Goal: Browse casually: Explore the website without a specific task or goal

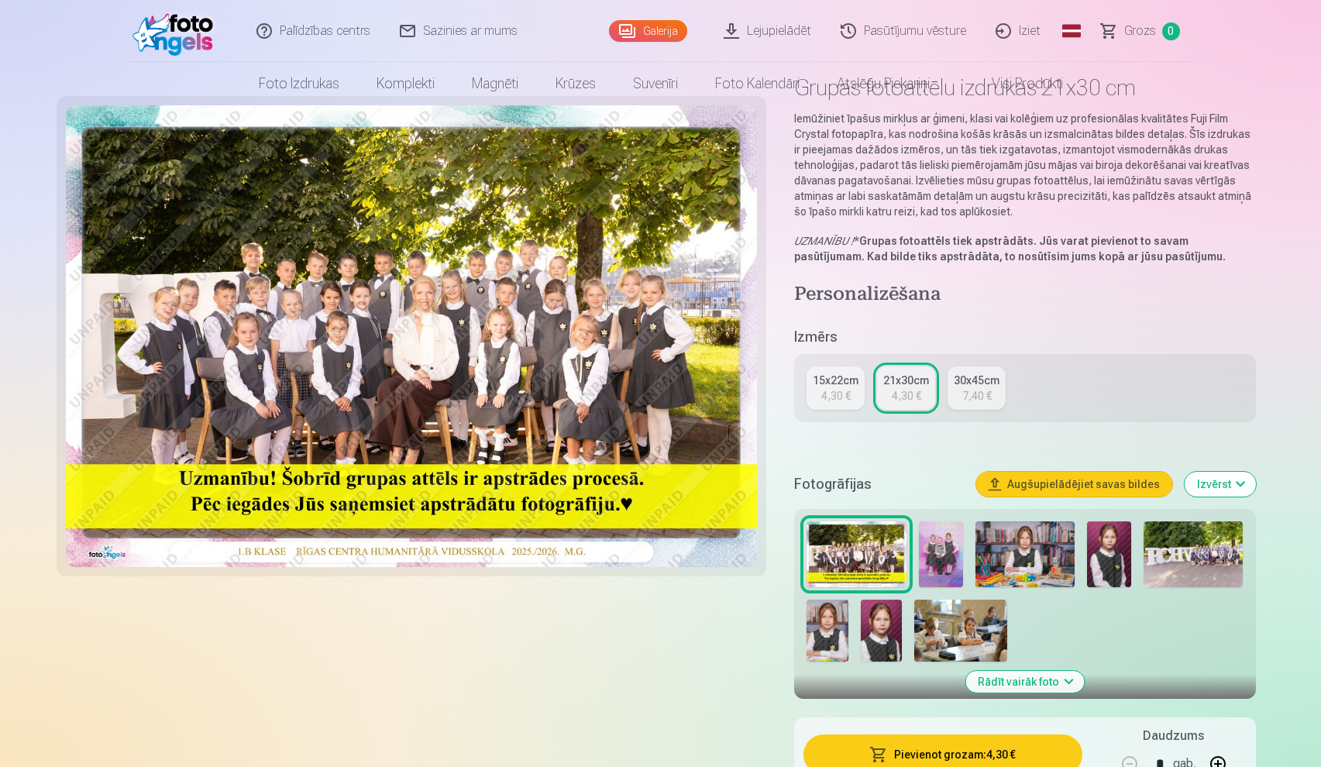
scroll to position [75, 0]
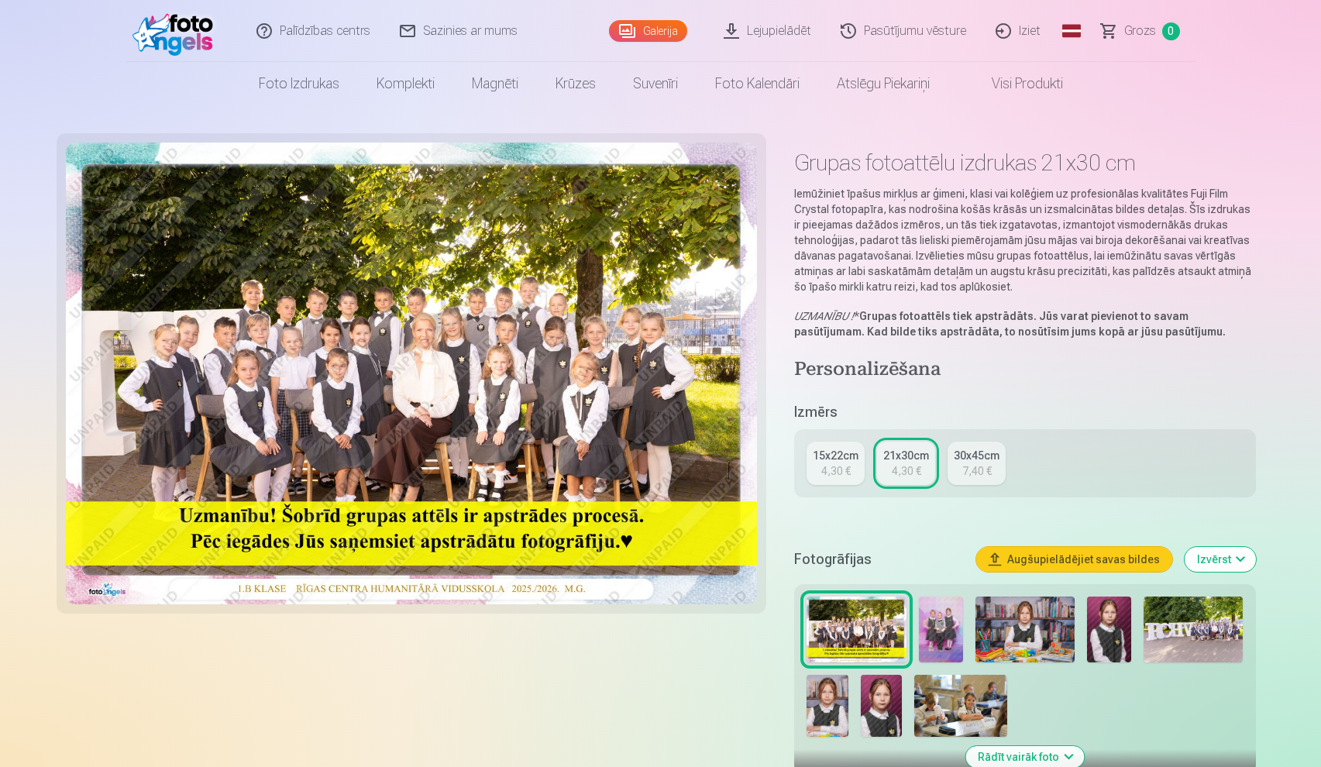
click at [644, 35] on link "Galerija" at bounding box center [648, 31] width 78 height 22
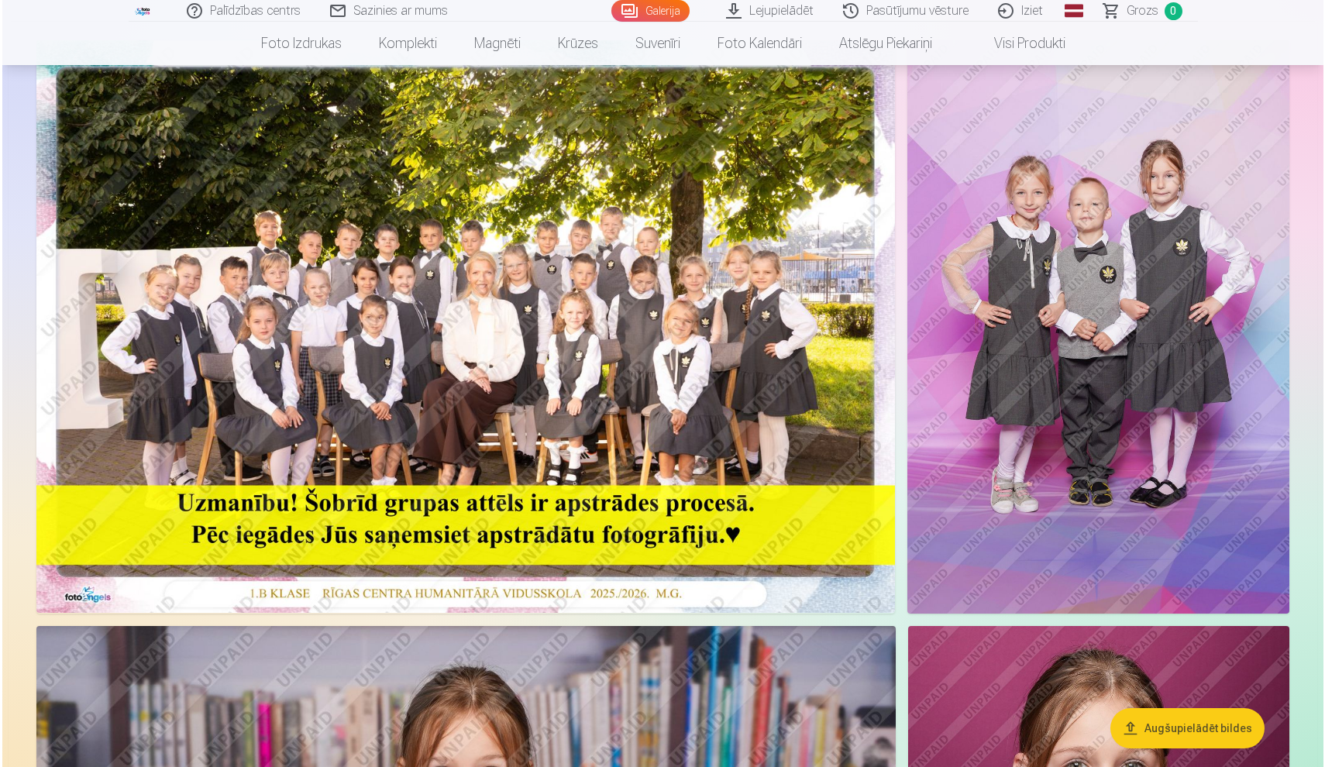
scroll to position [138, 0]
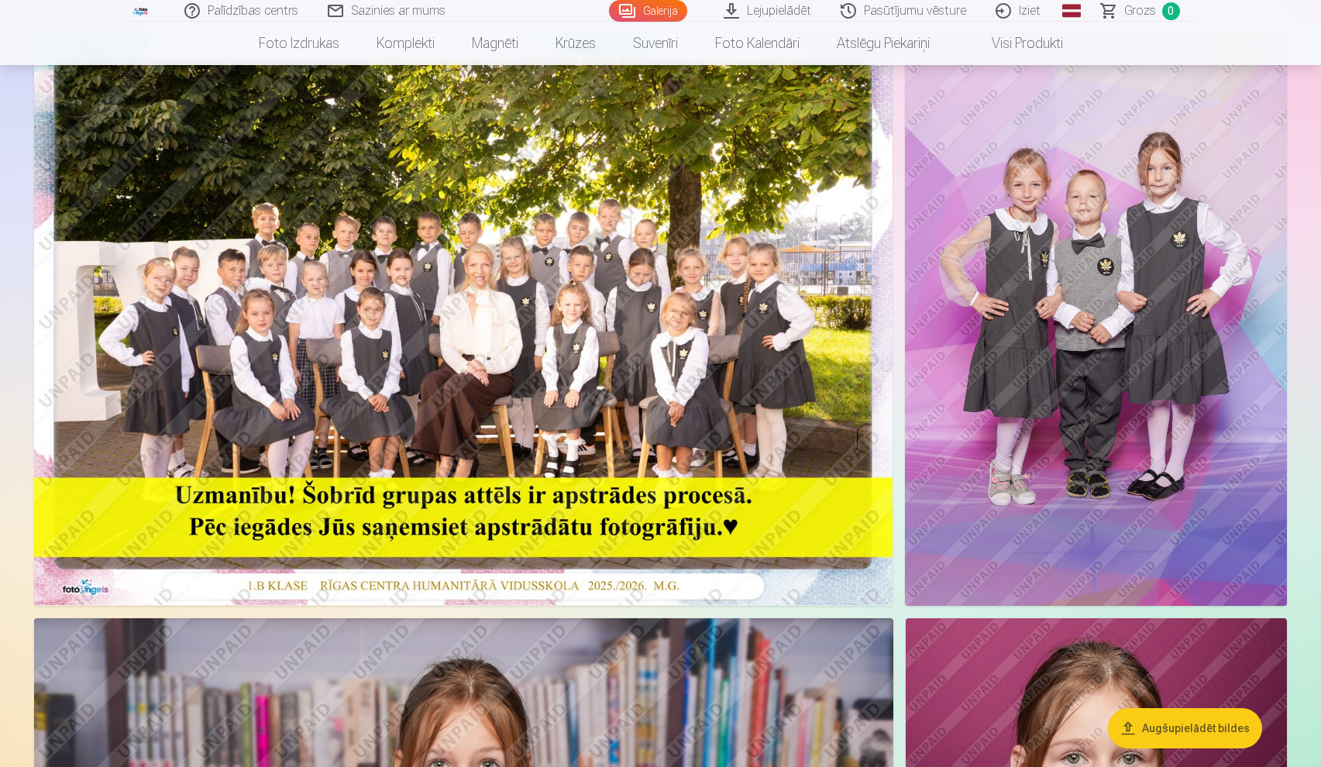
click at [617, 346] on img at bounding box center [463, 319] width 858 height 572
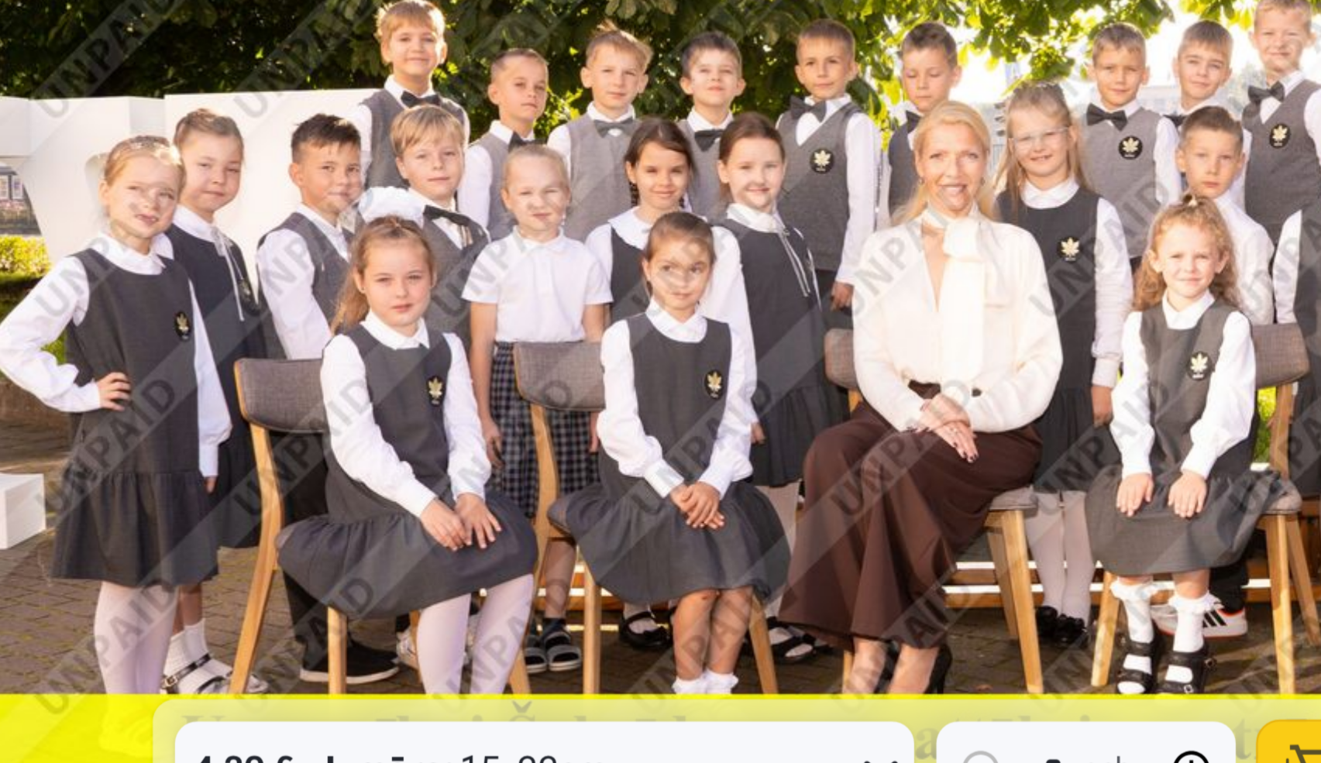
scroll to position [260, 0]
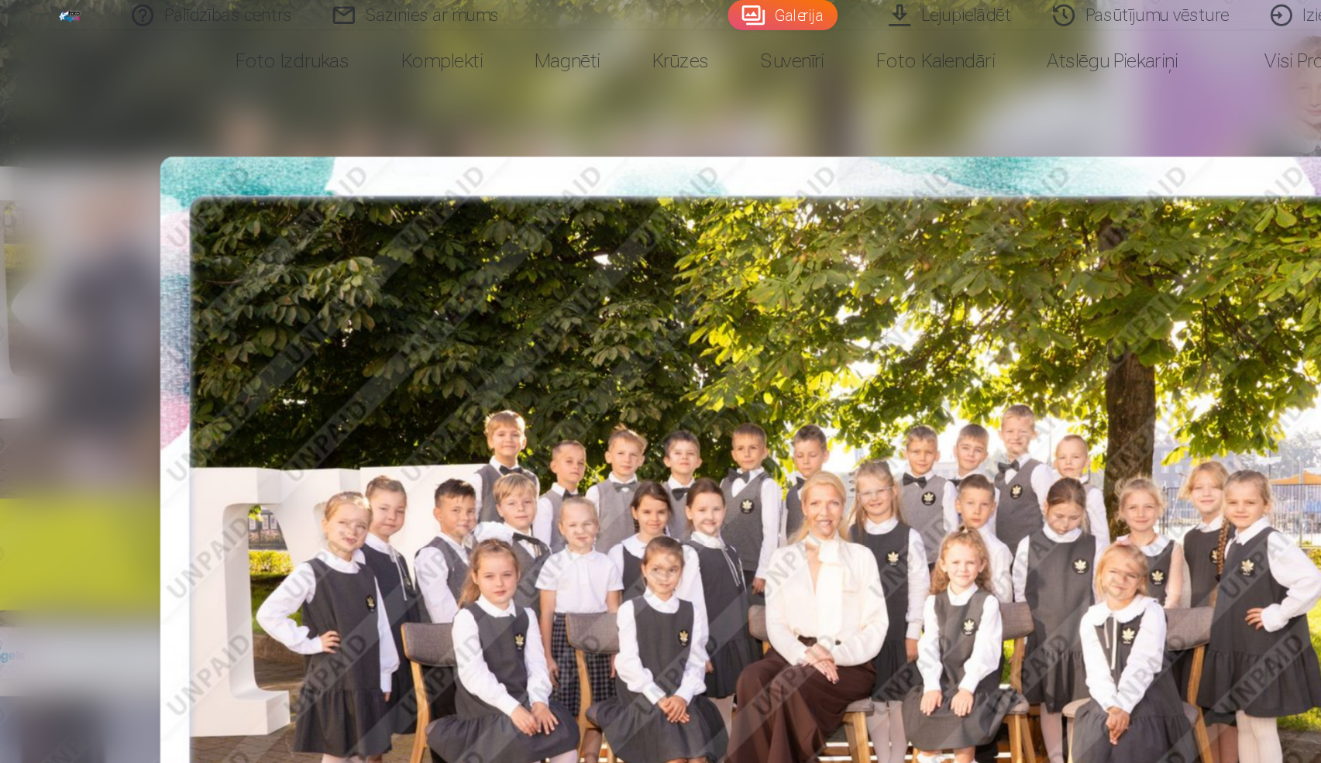
click at [538, 90] on div at bounding box center [660, 381] width 1321 height 763
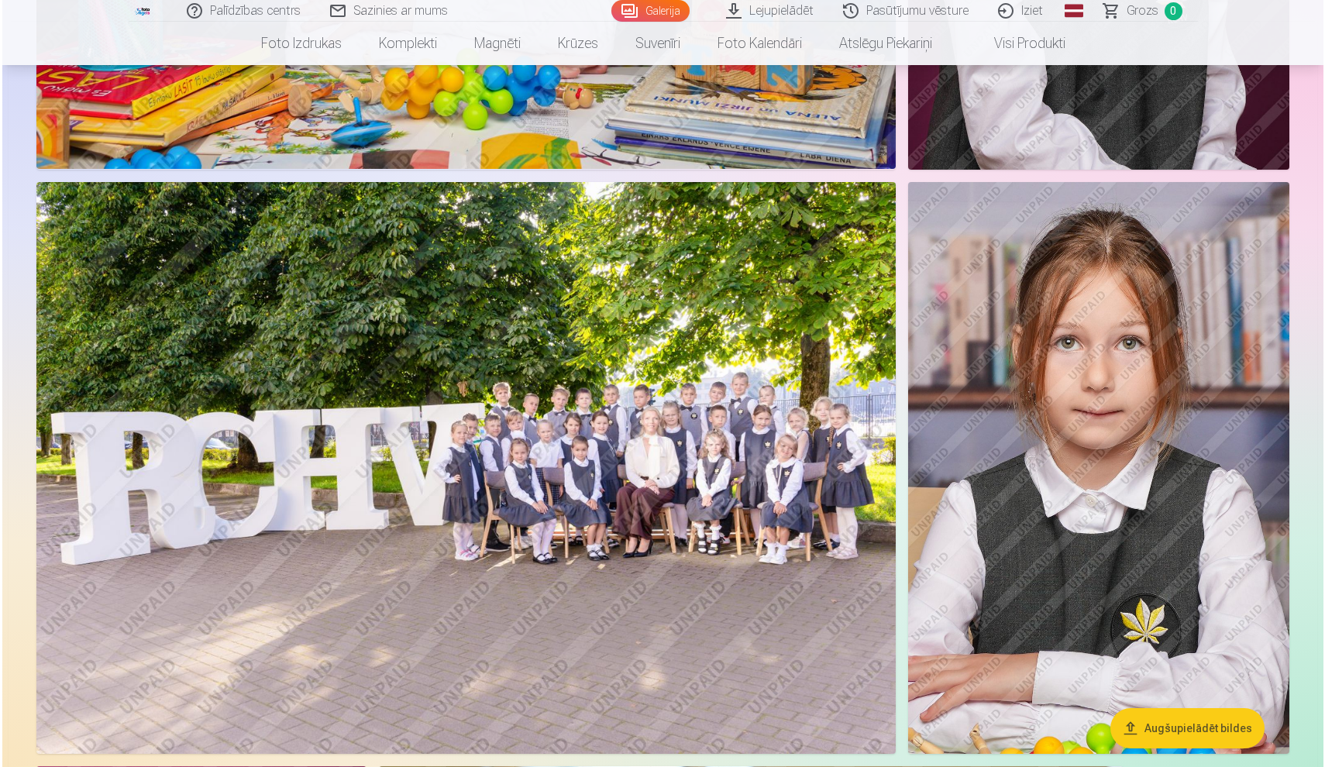
scroll to position [1160, 0]
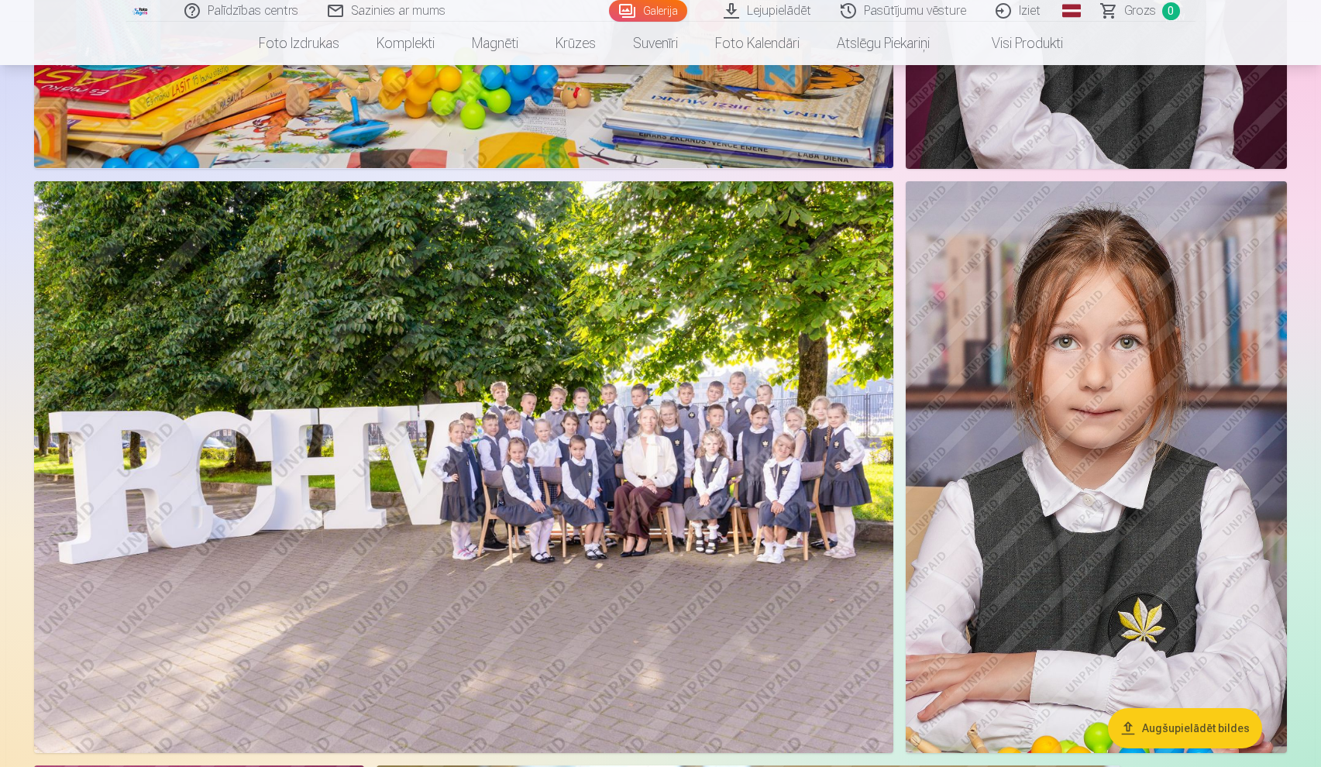
click at [700, 442] on img at bounding box center [463, 467] width 859 height 572
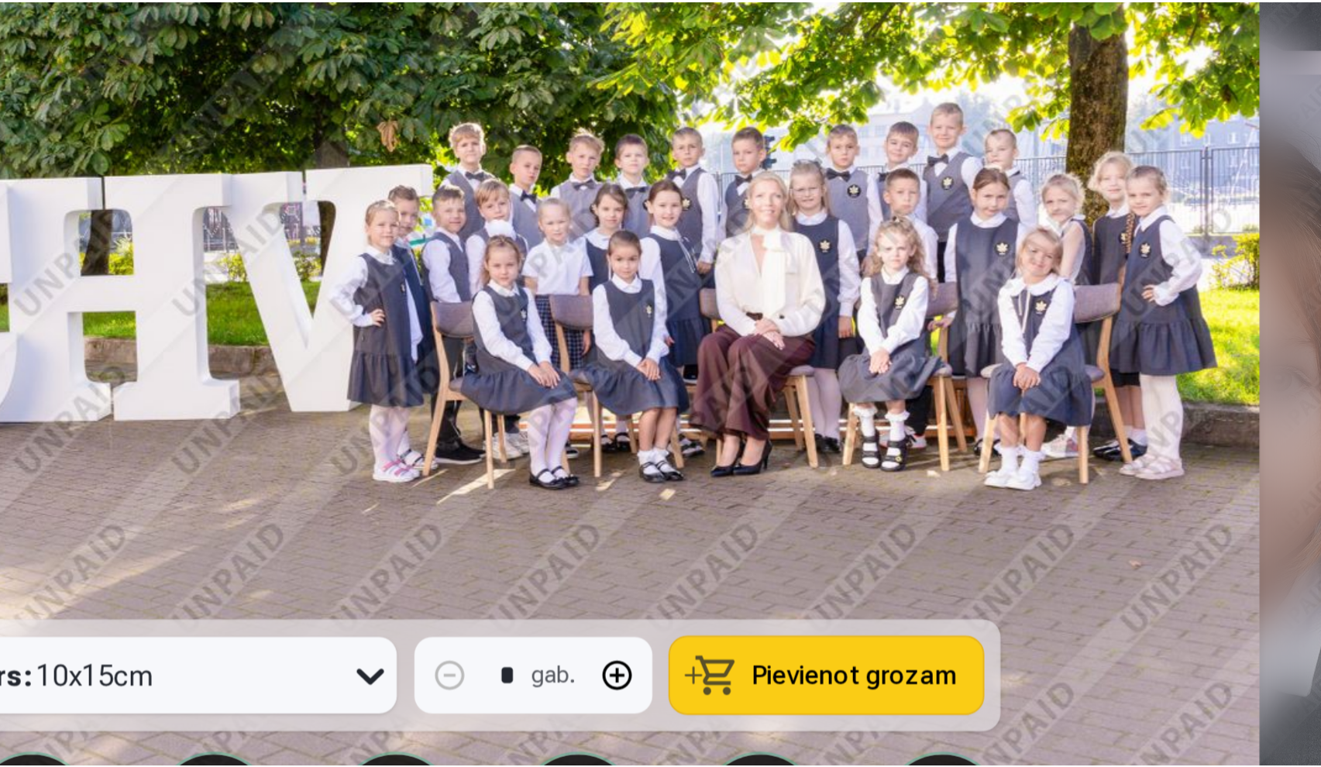
scroll to position [1115, 0]
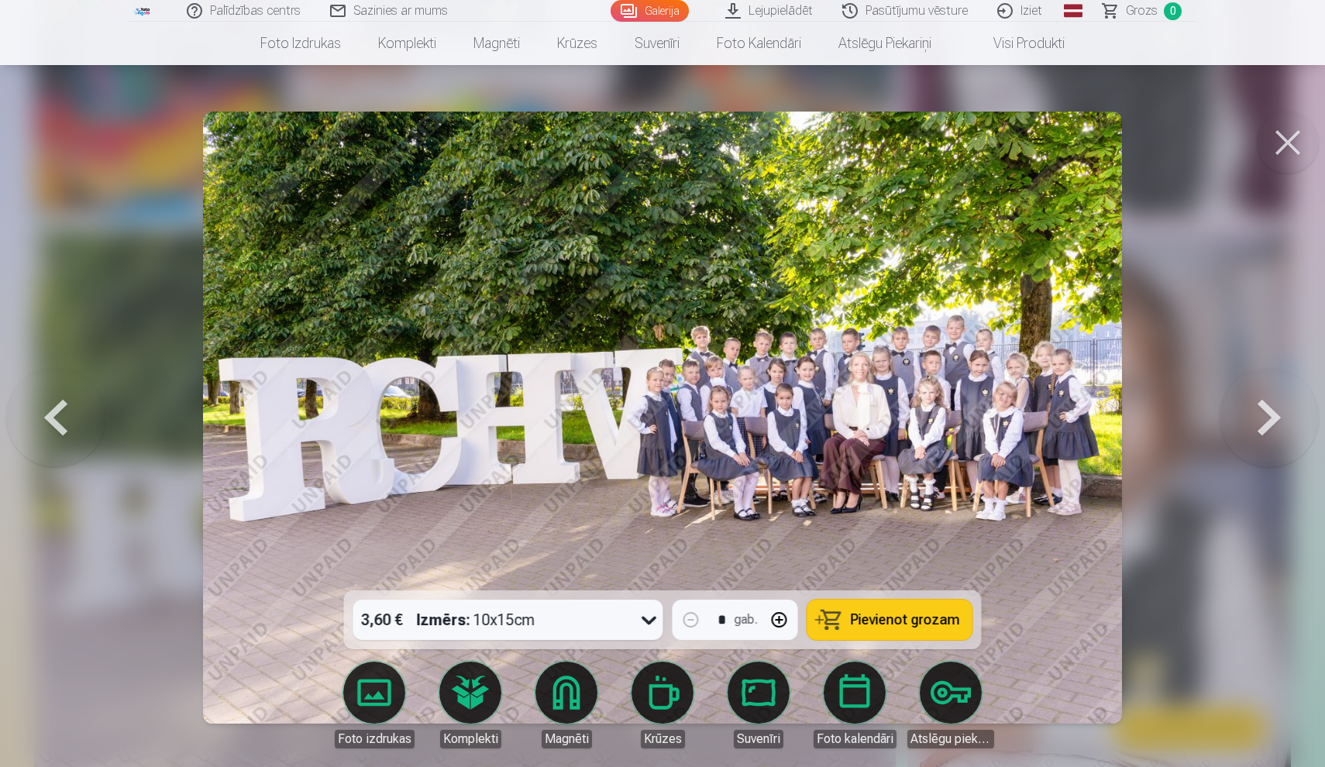
click at [1291, 150] on button at bounding box center [1288, 143] width 62 height 62
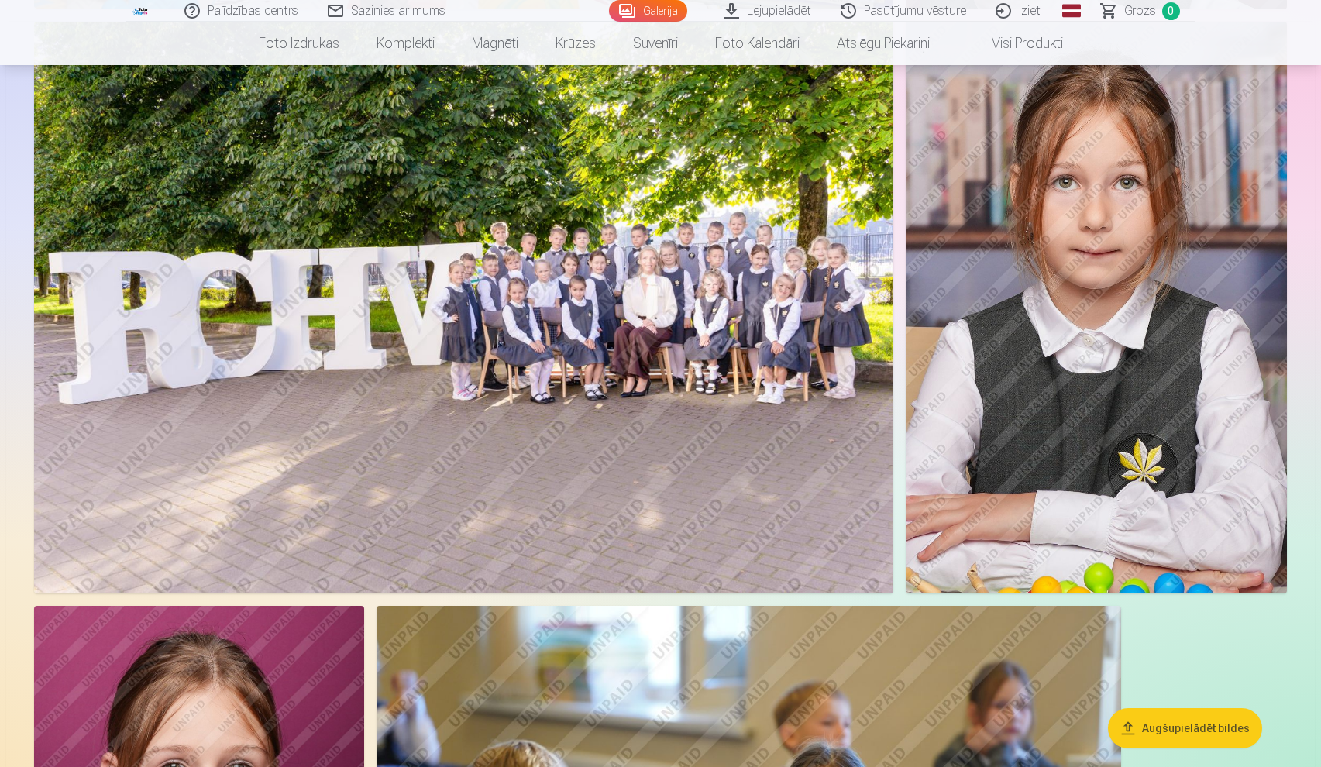
scroll to position [1311, 0]
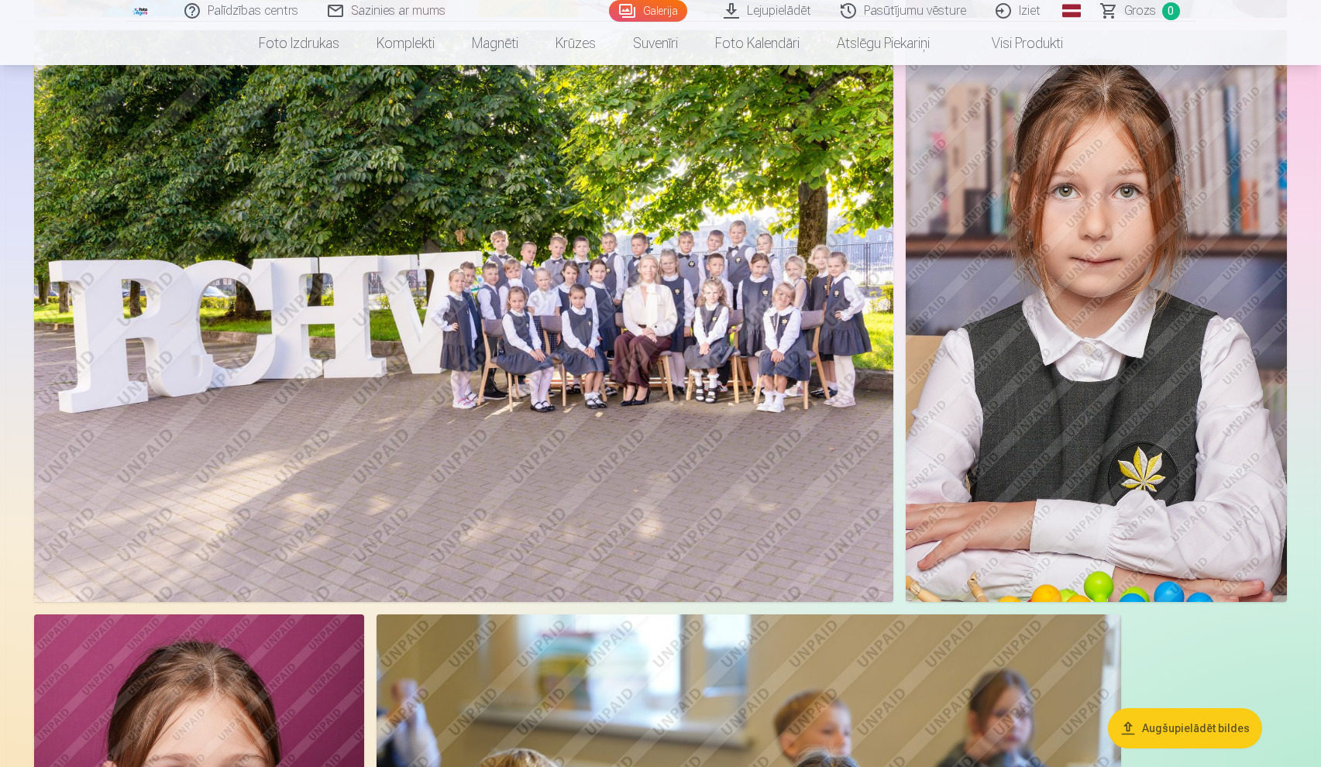
click at [1092, 274] on img at bounding box center [1096, 316] width 381 height 572
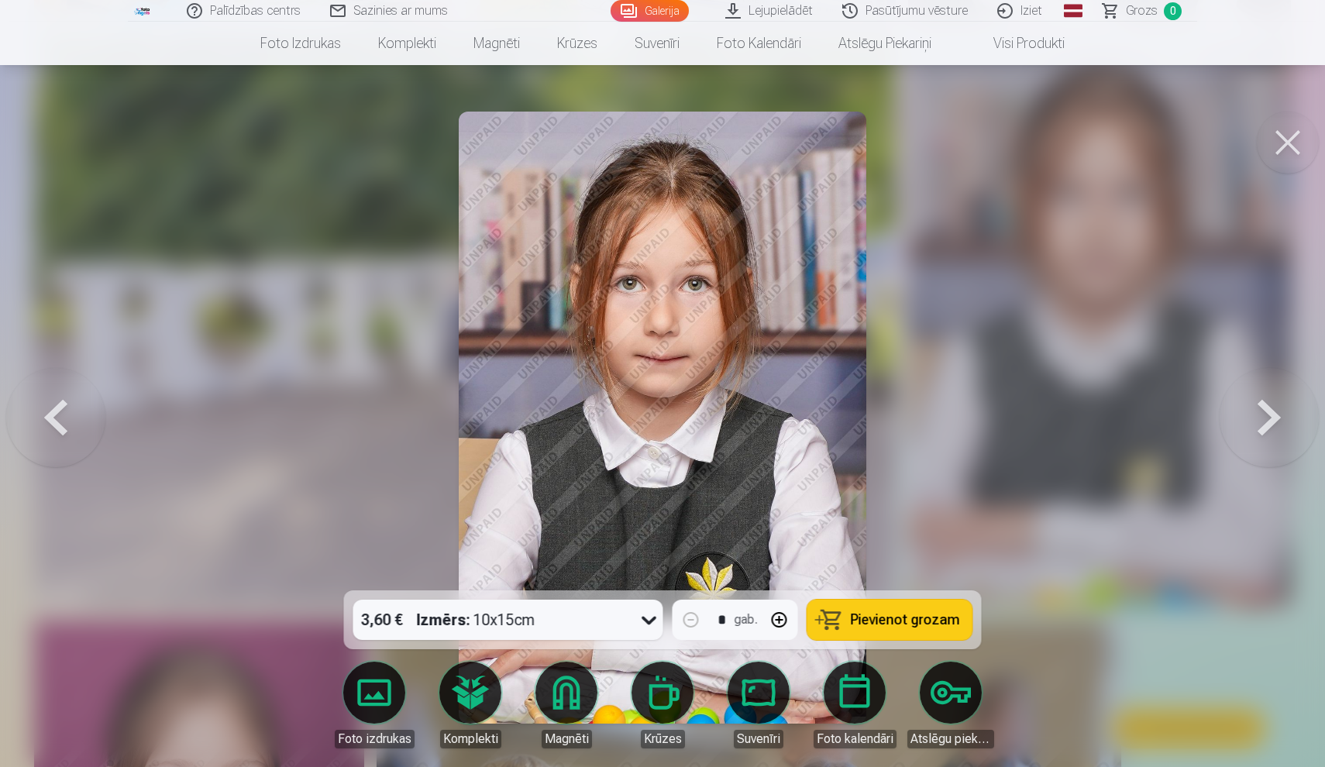
click at [1298, 154] on button at bounding box center [1288, 143] width 62 height 62
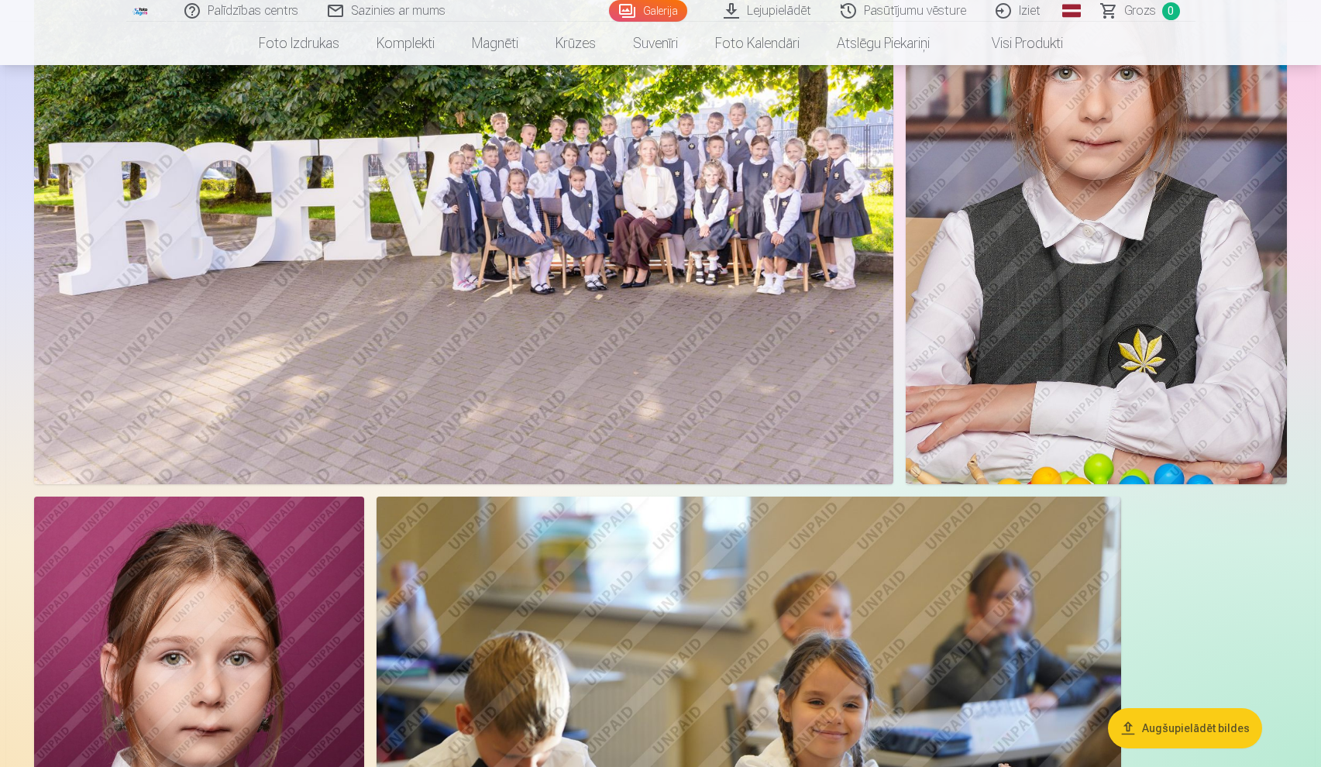
scroll to position [1433, 0]
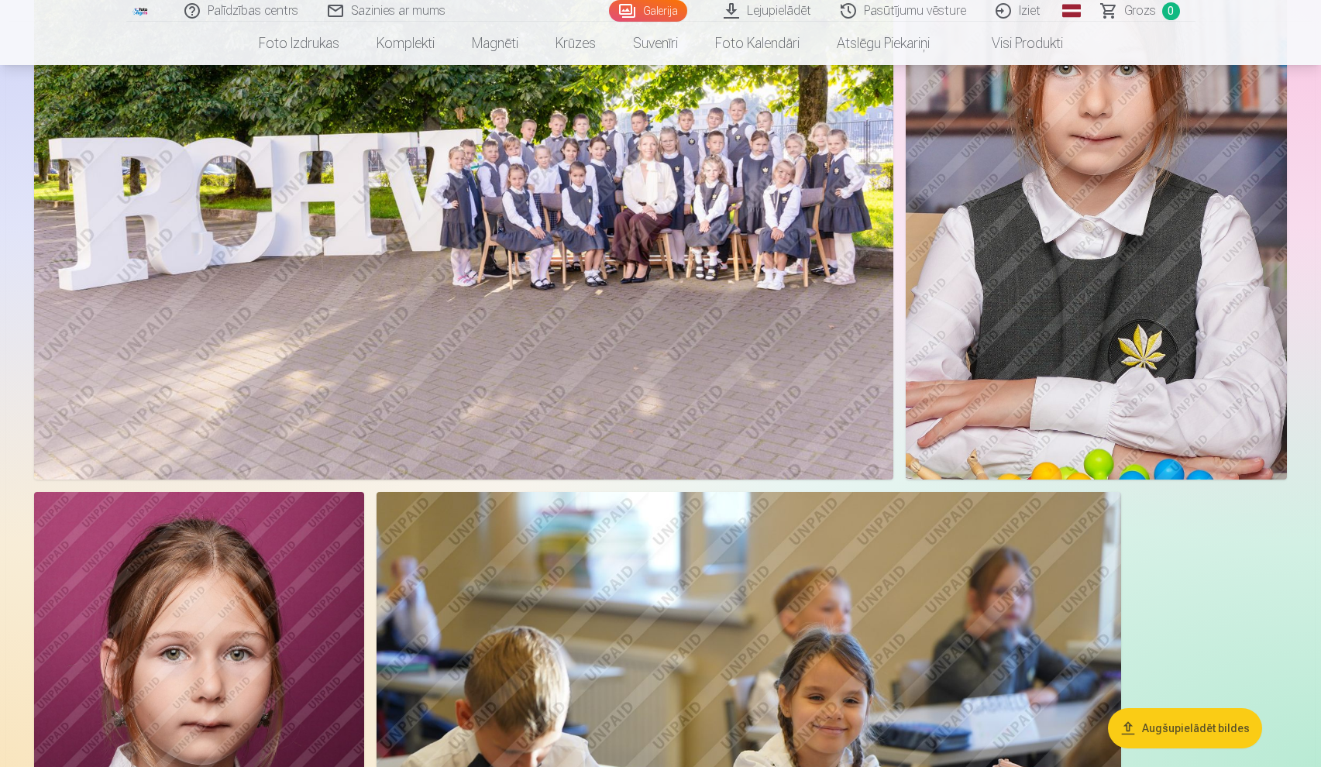
click at [186, 585] on img at bounding box center [199, 740] width 330 height 496
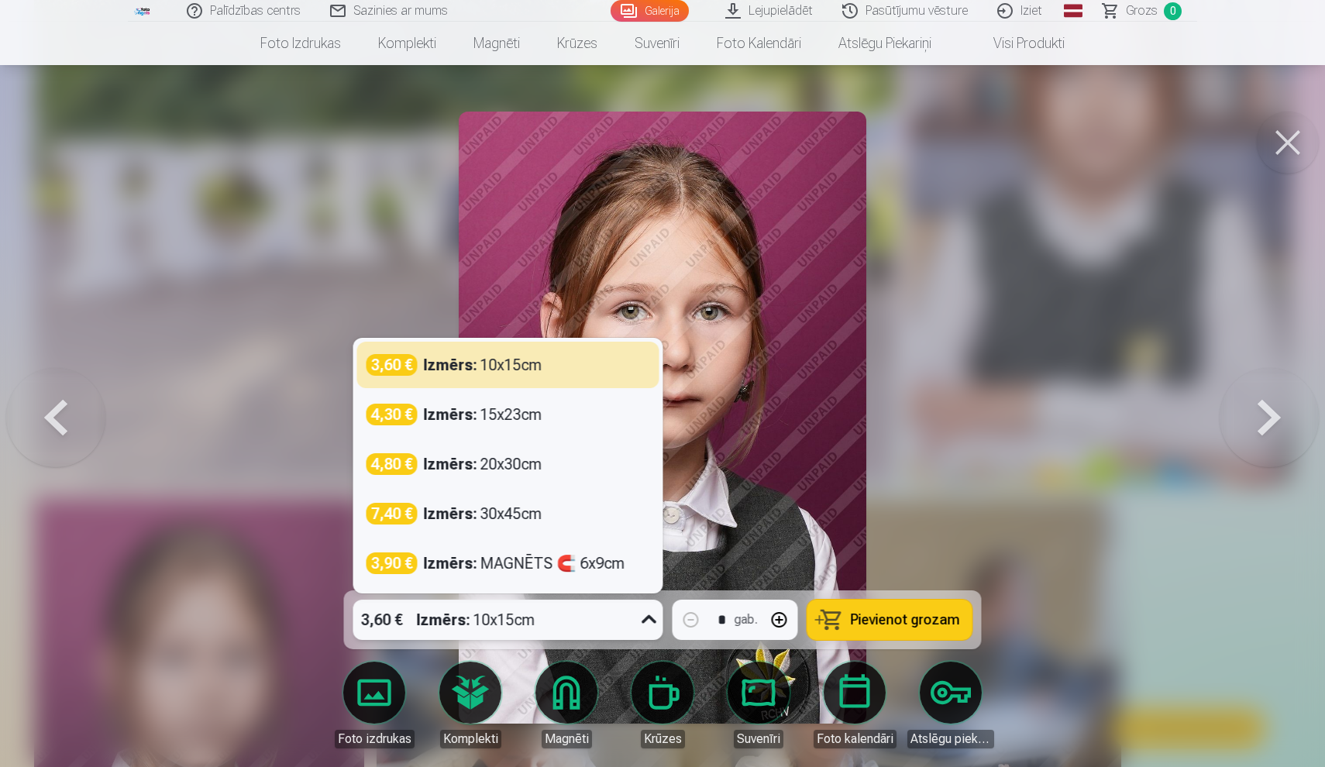
click at [651, 619] on icon at bounding box center [649, 619] width 25 height 25
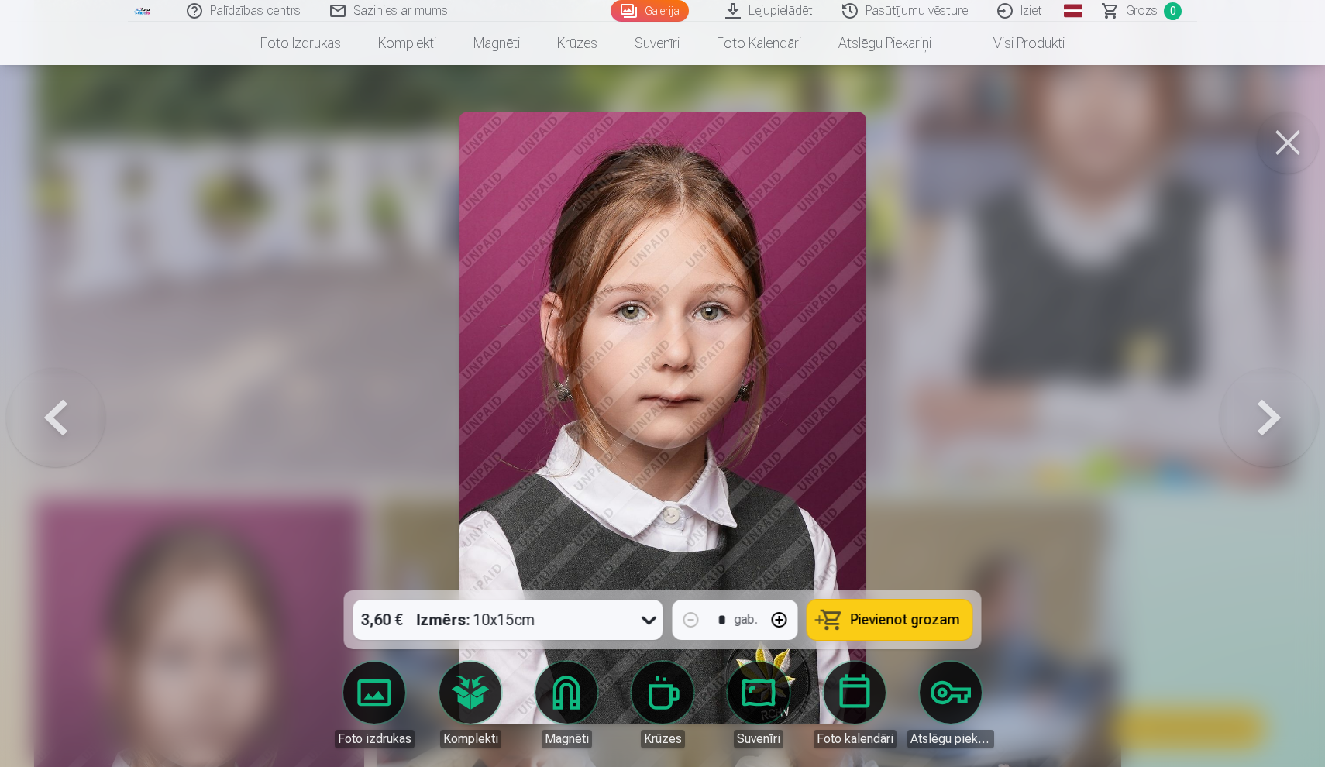
click at [997, 395] on div at bounding box center [662, 383] width 1325 height 767
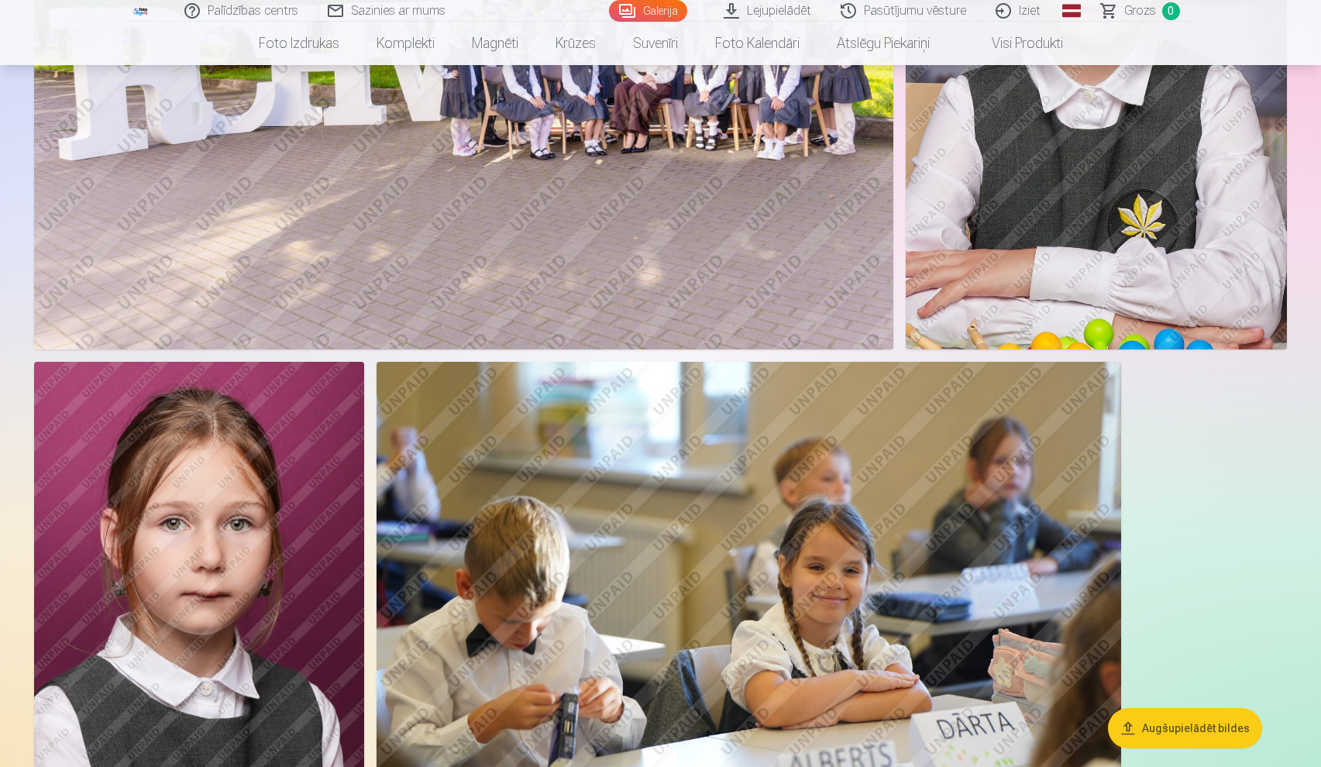
scroll to position [1611, 0]
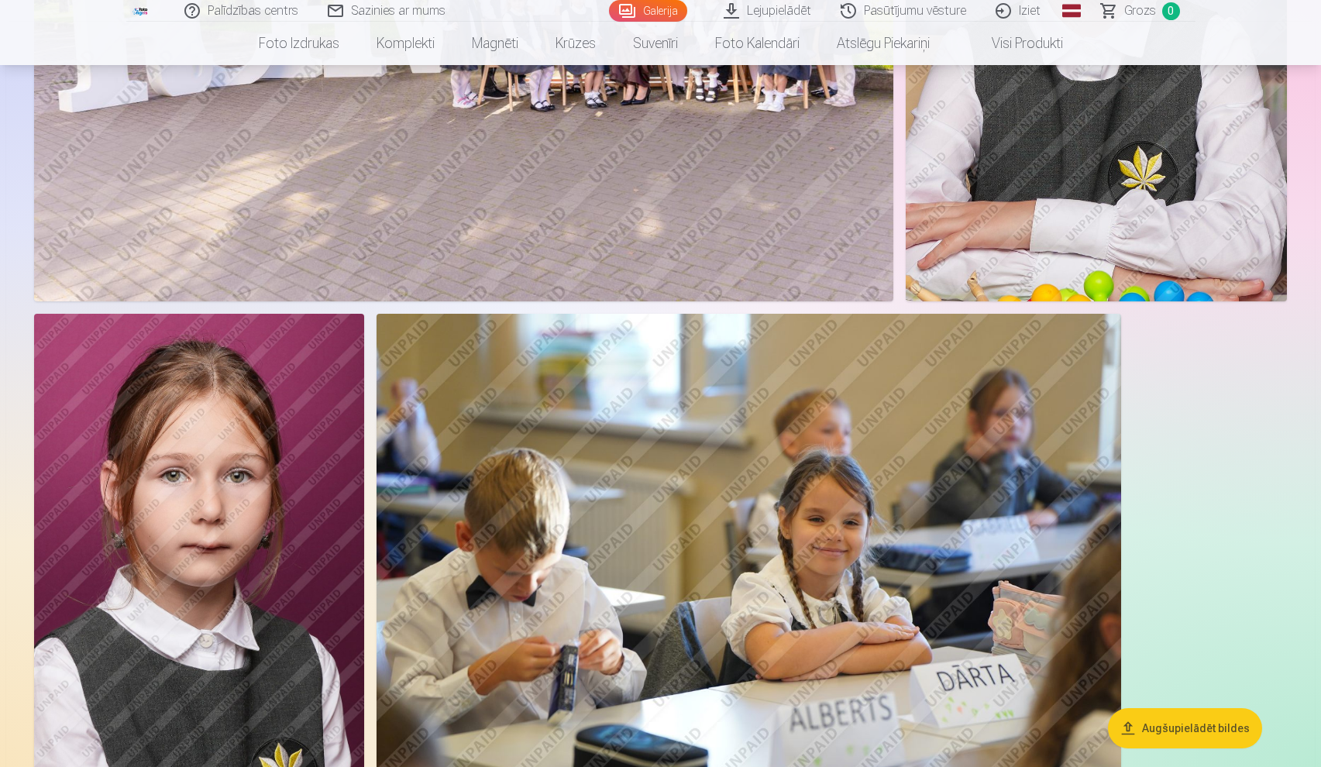
click at [267, 522] on img at bounding box center [199, 562] width 330 height 496
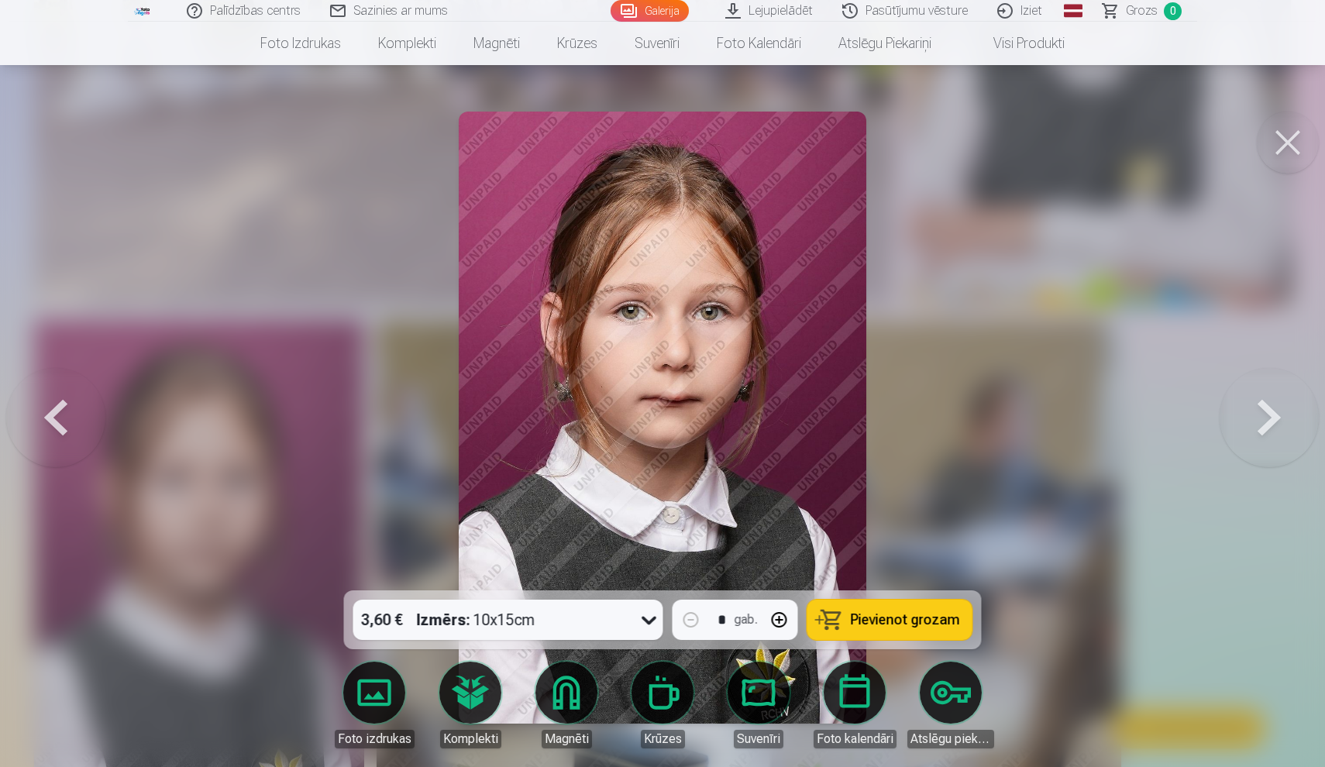
click at [992, 422] on div at bounding box center [662, 383] width 1325 height 767
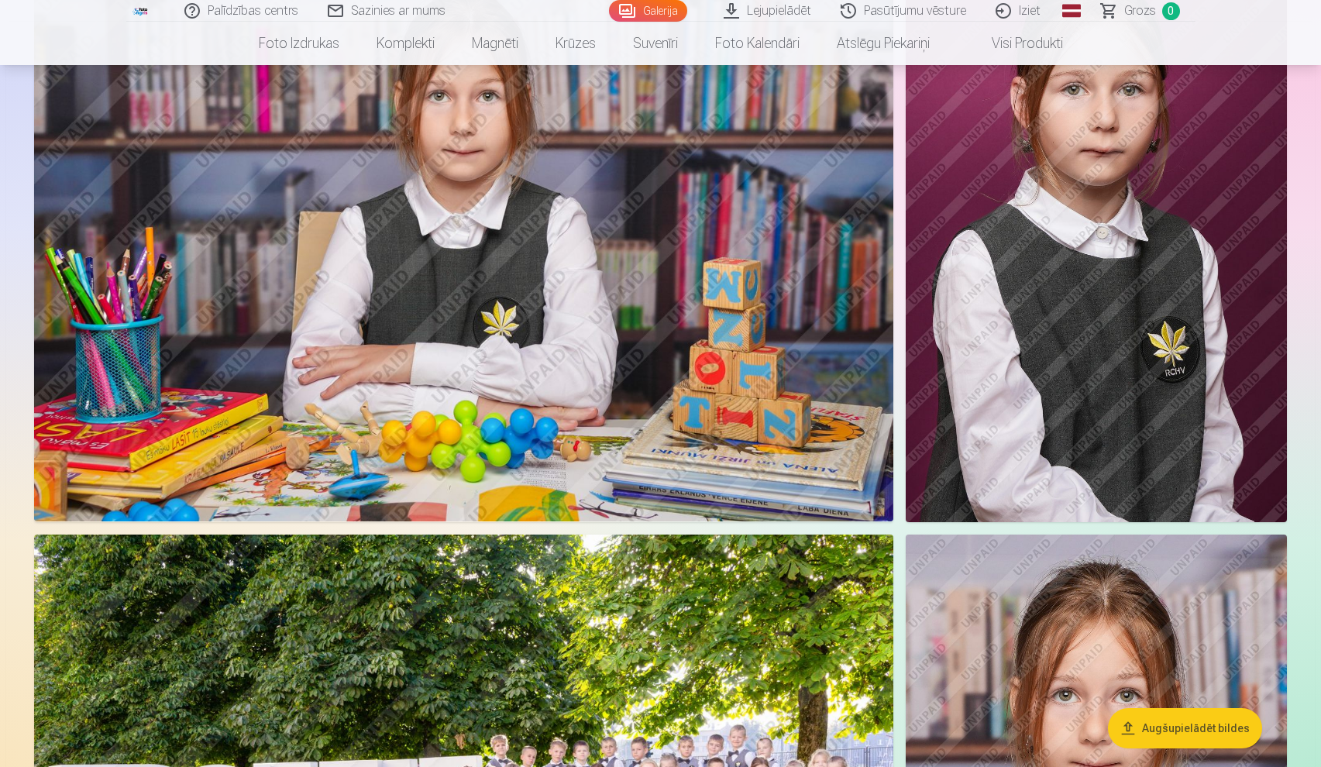
scroll to position [761, 0]
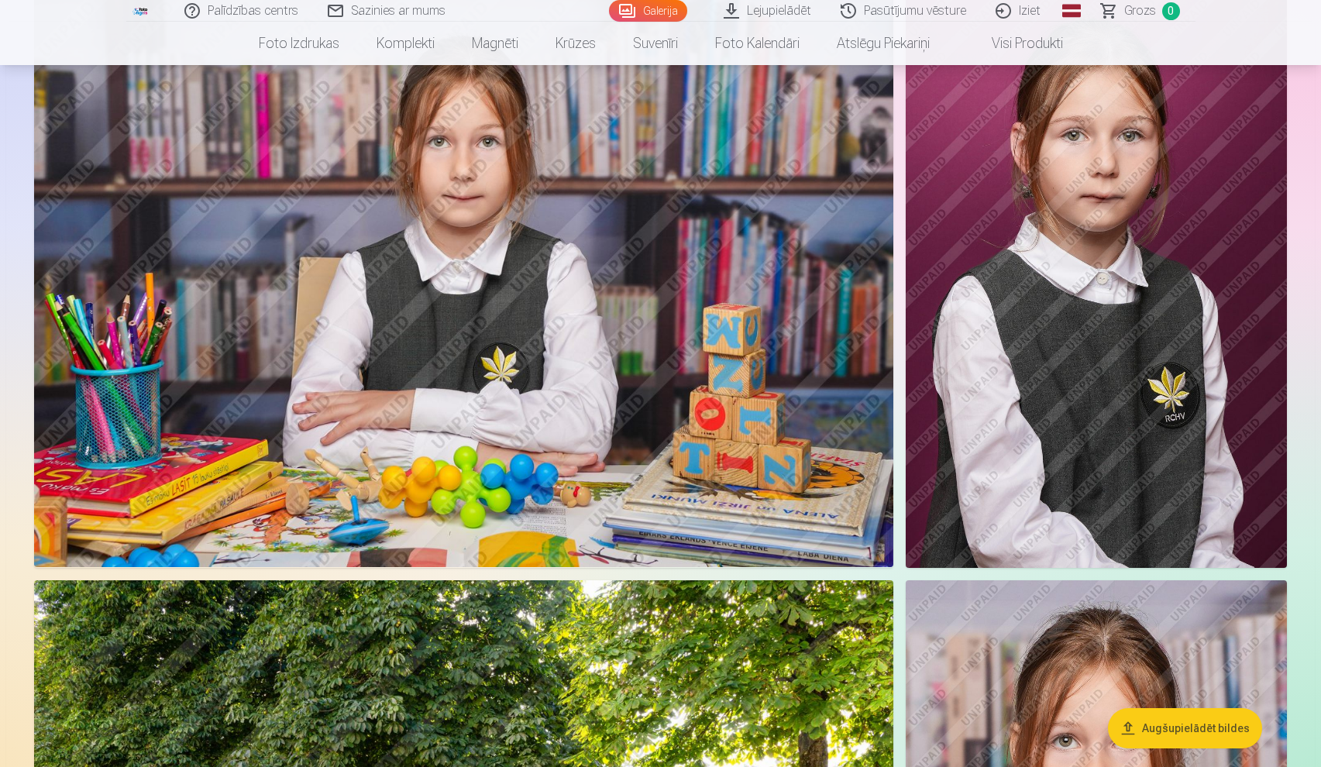
click at [1135, 277] on img at bounding box center [1096, 281] width 381 height 572
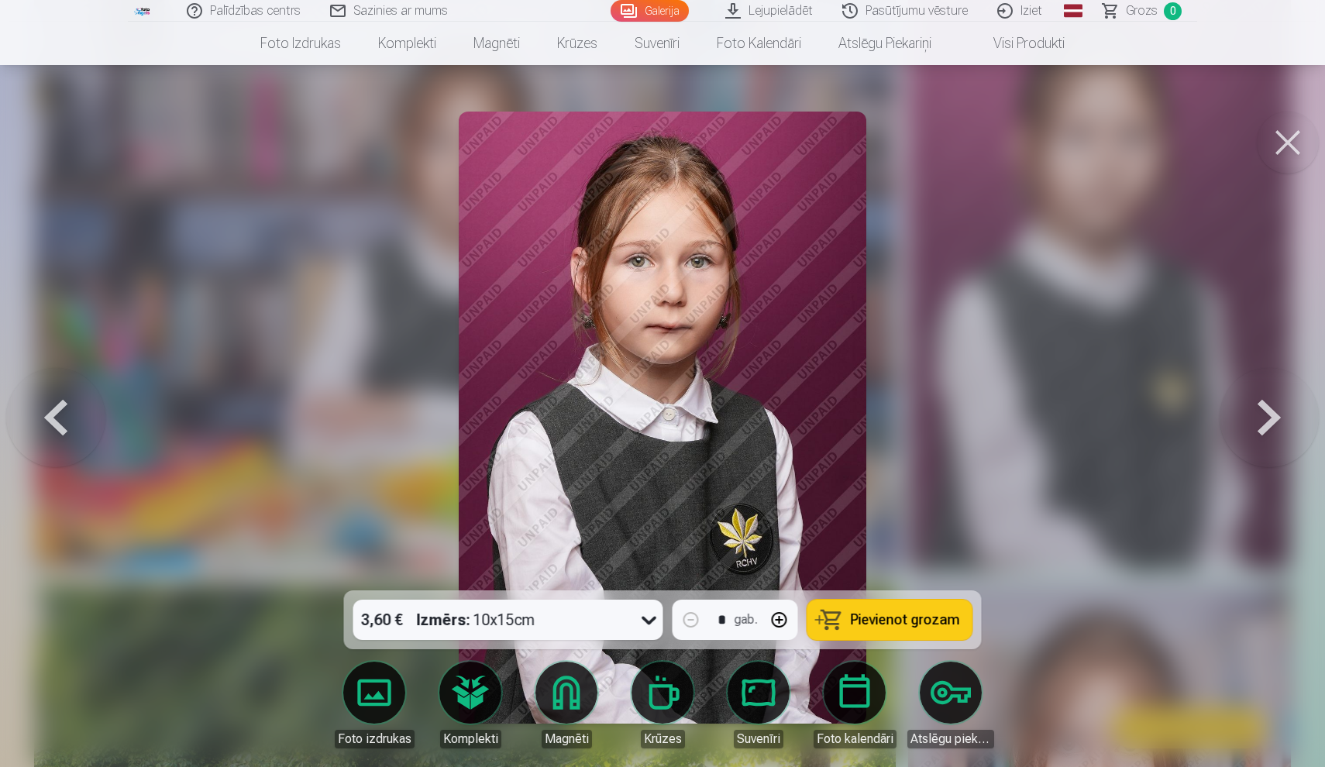
click at [1284, 150] on button at bounding box center [1288, 143] width 62 height 62
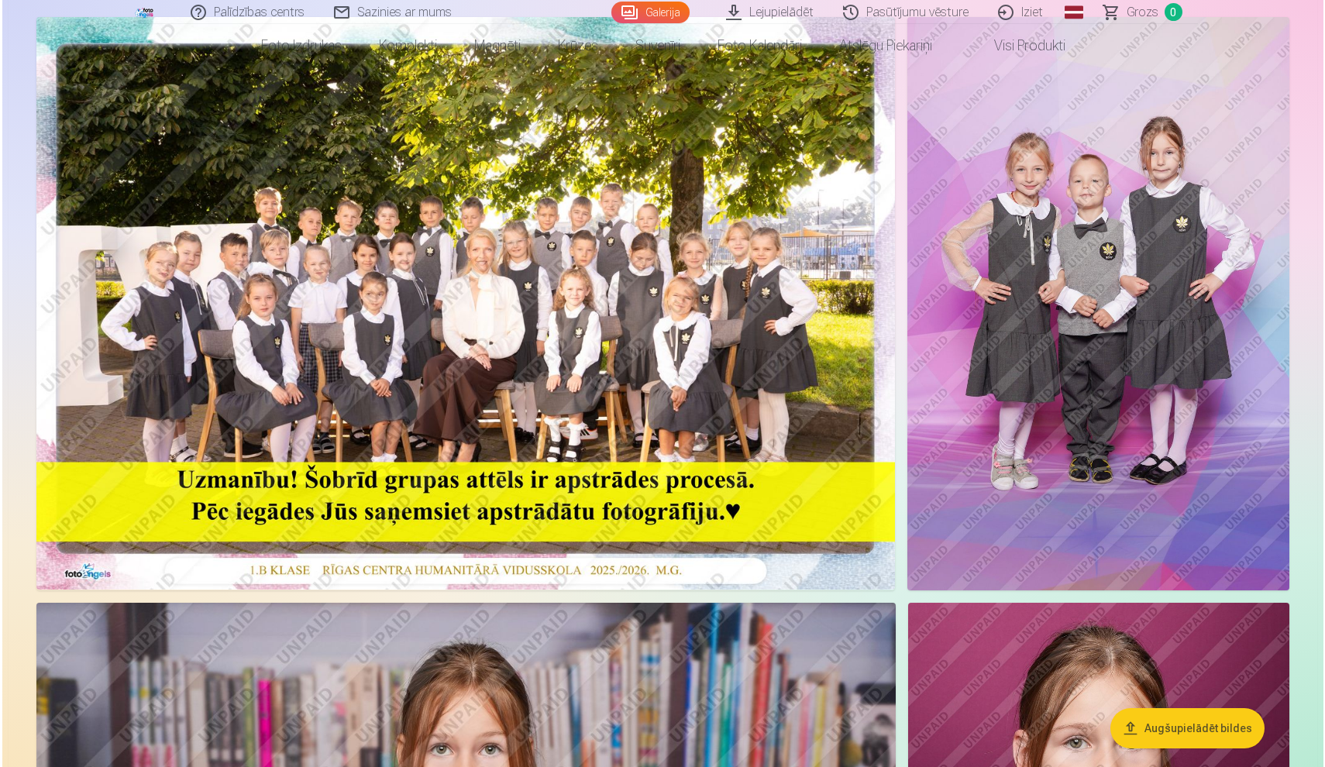
scroll to position [38, 0]
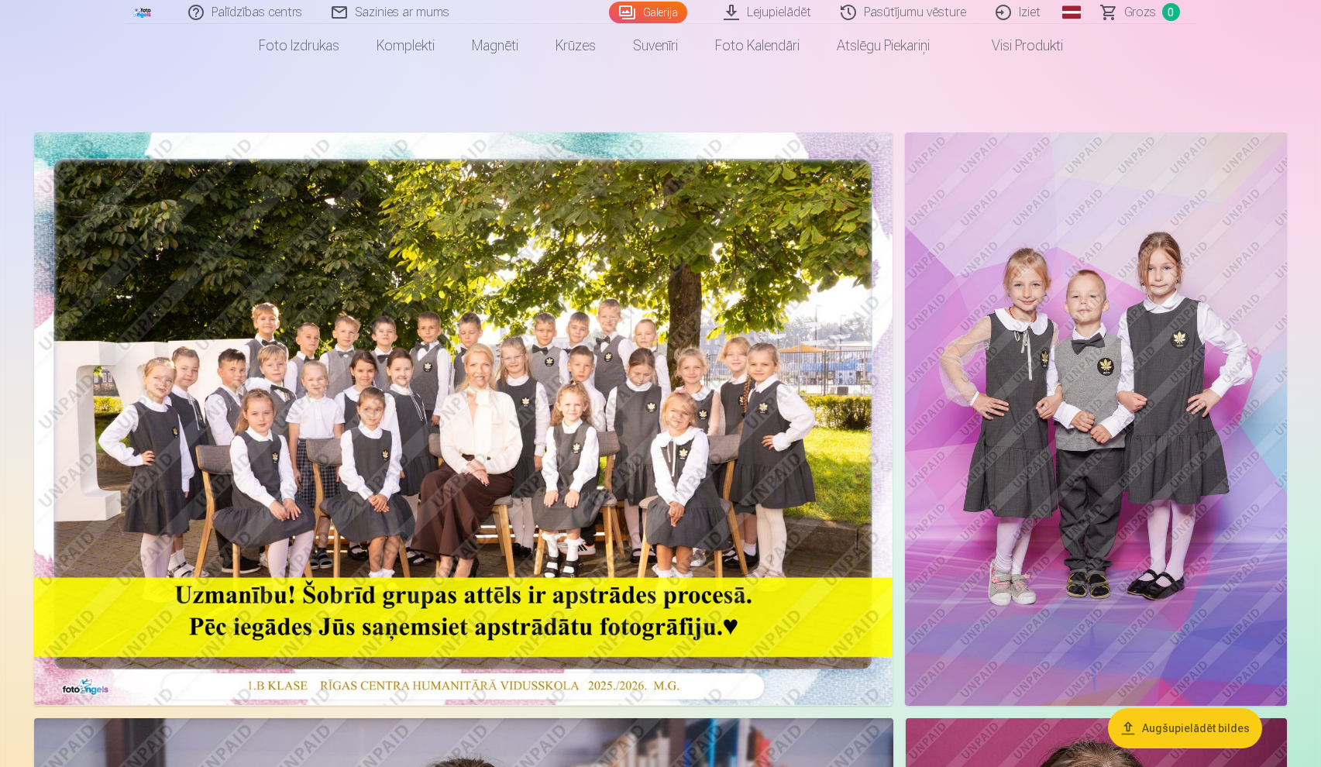
click at [1170, 263] on img at bounding box center [1096, 418] width 382 height 573
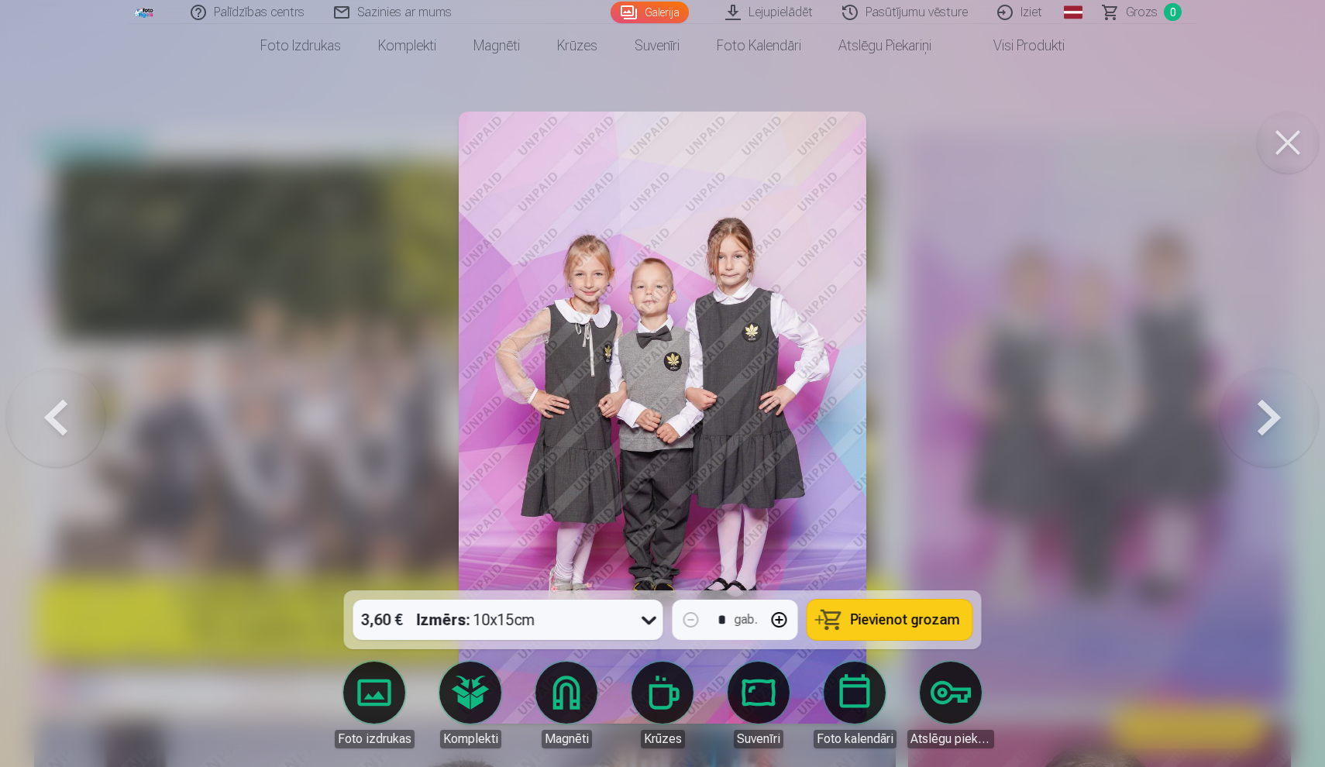
click at [590, 517] on img at bounding box center [662, 418] width 407 height 612
click at [1276, 150] on button at bounding box center [1288, 143] width 62 height 62
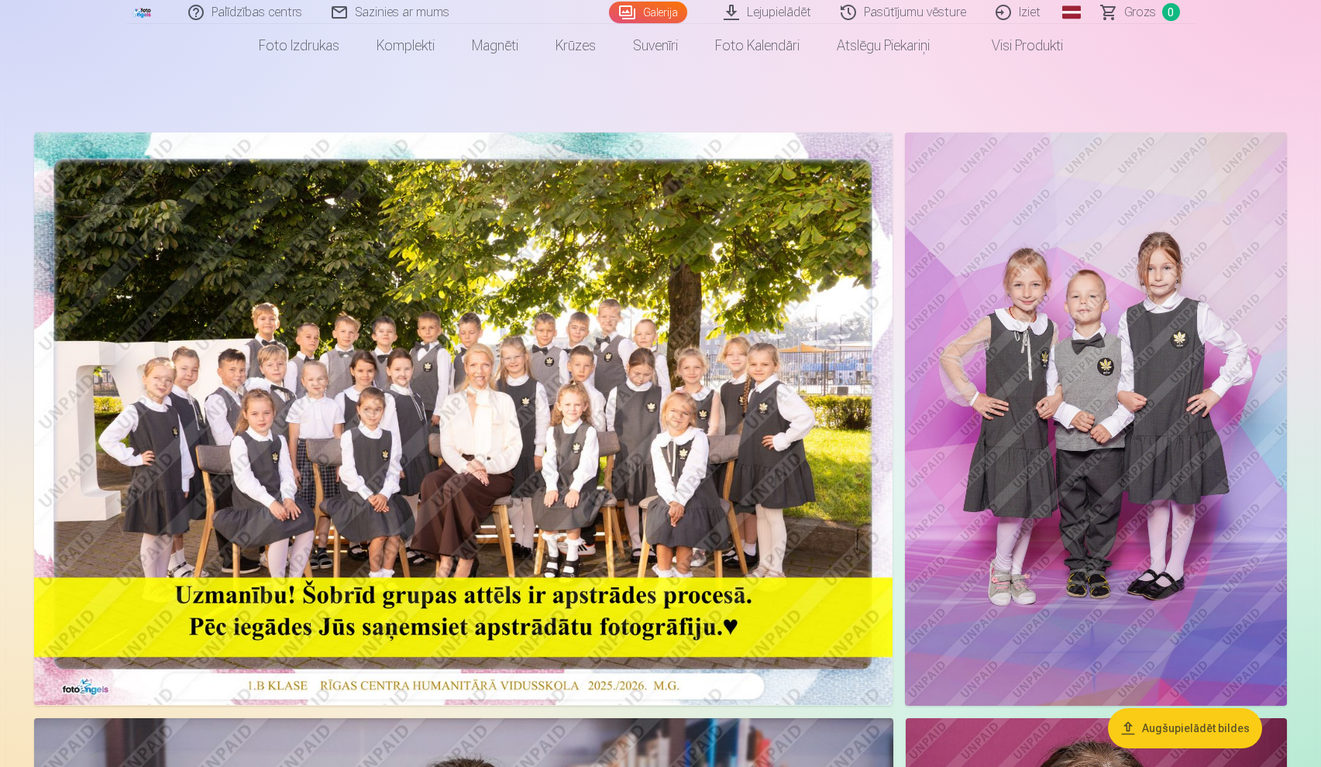
click at [1049, 465] on img at bounding box center [1096, 418] width 382 height 573
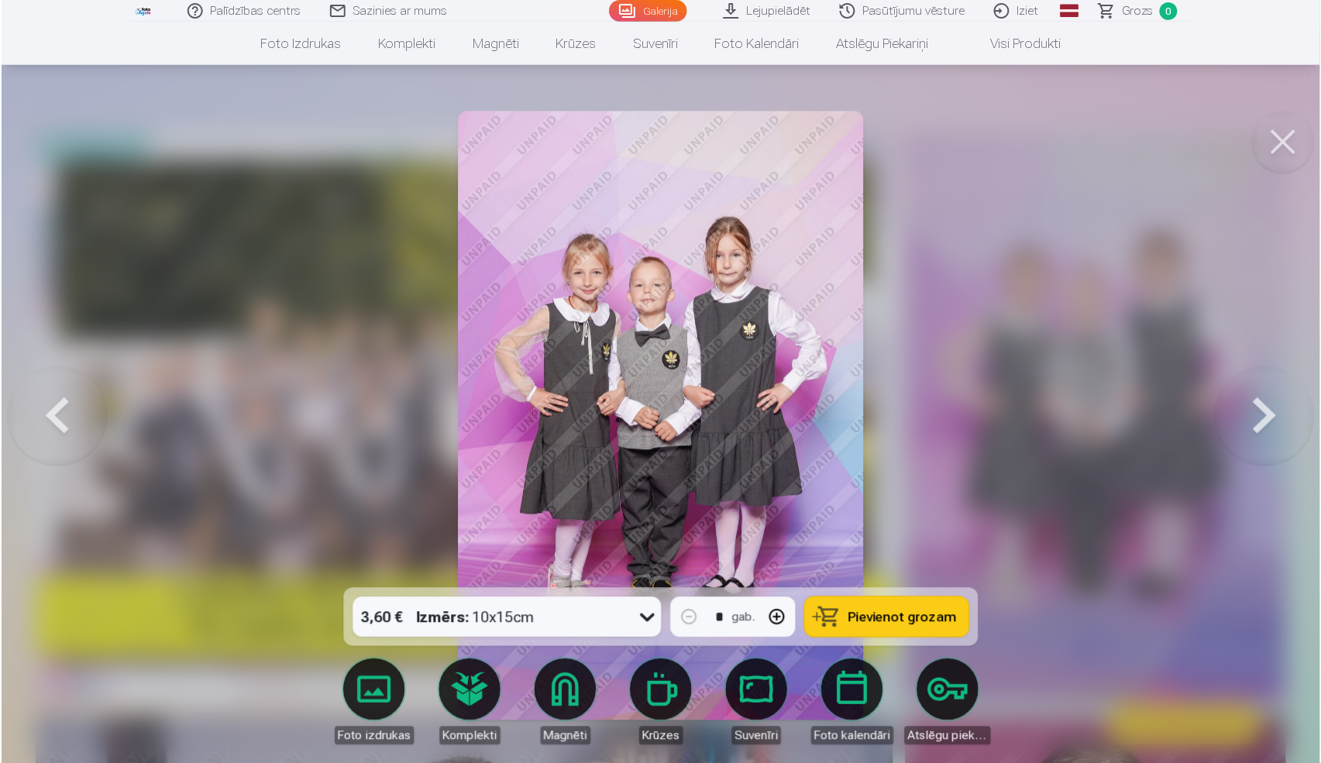
scroll to position [18, 0]
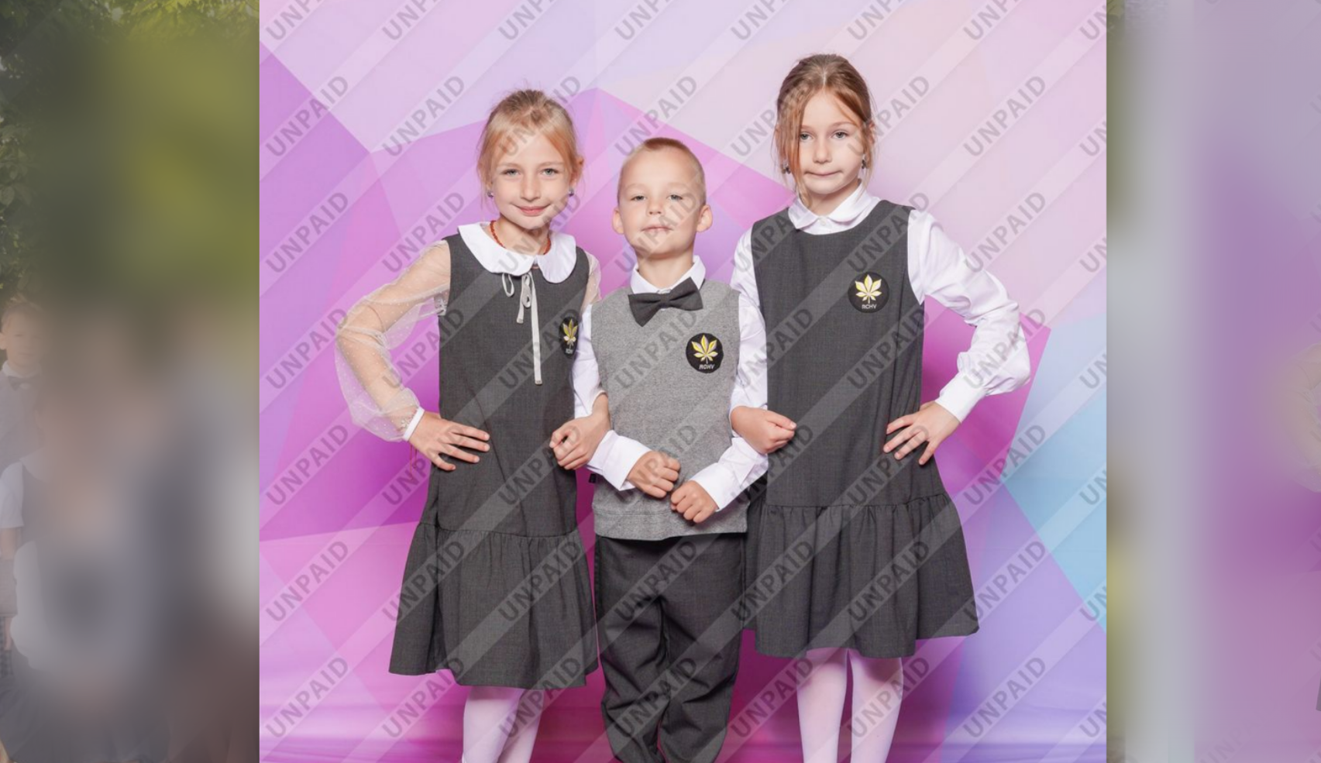
click at [608, 51] on div at bounding box center [660, 381] width 1321 height 763
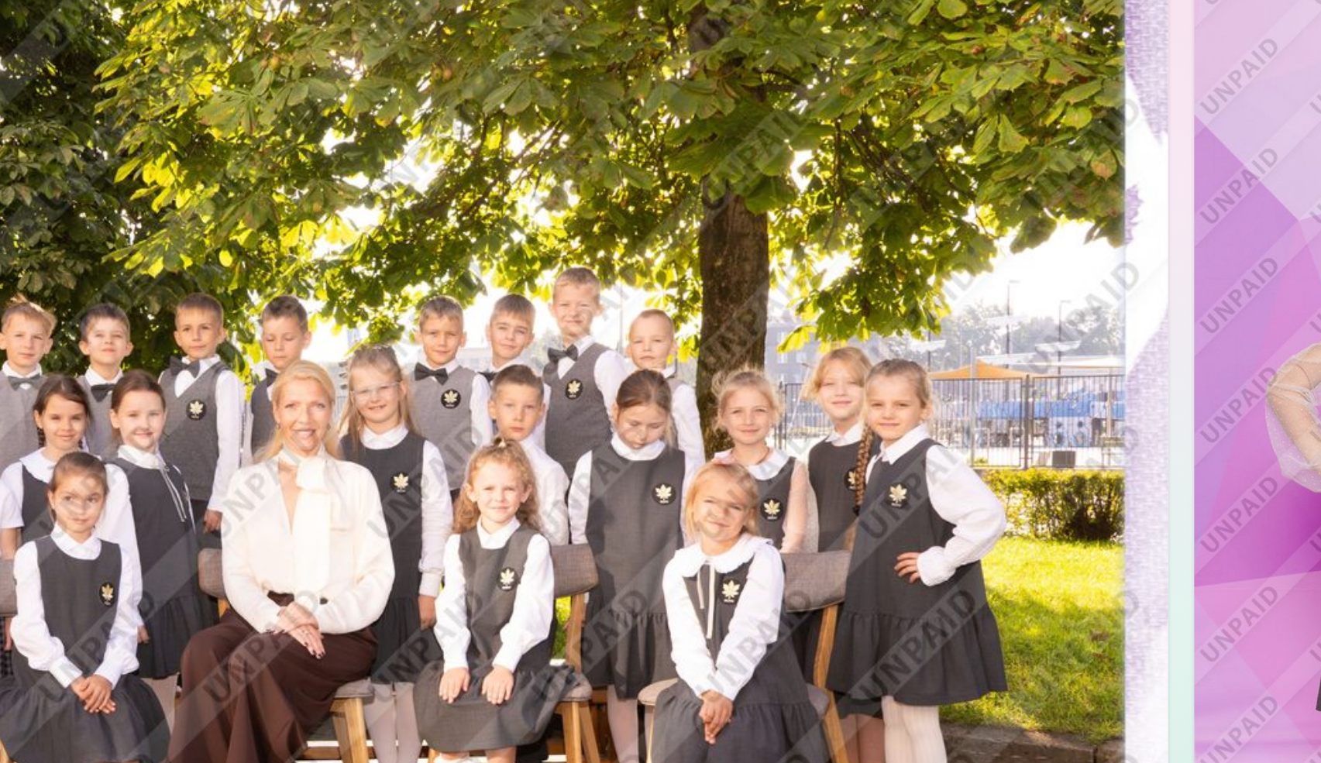
click at [905, 153] on img at bounding box center [1096, 439] width 382 height 573
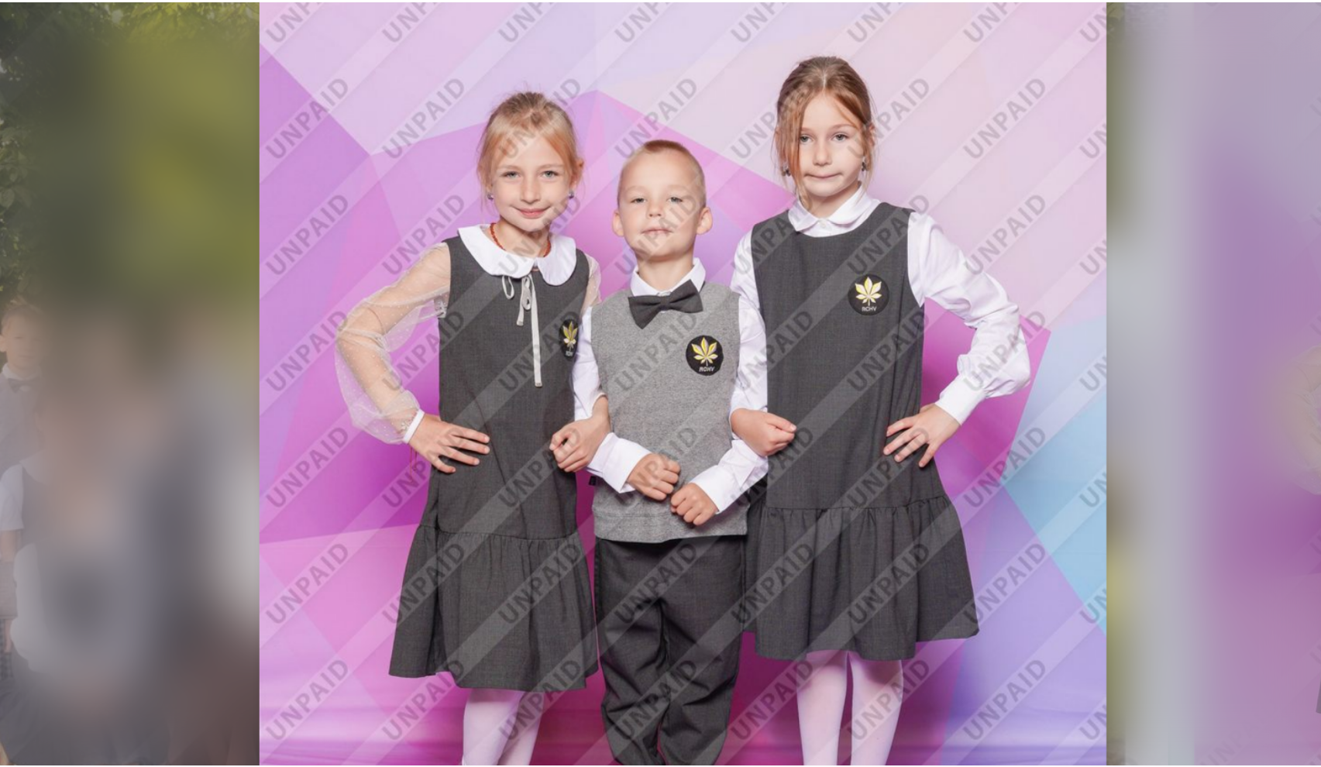
scroll to position [53, 0]
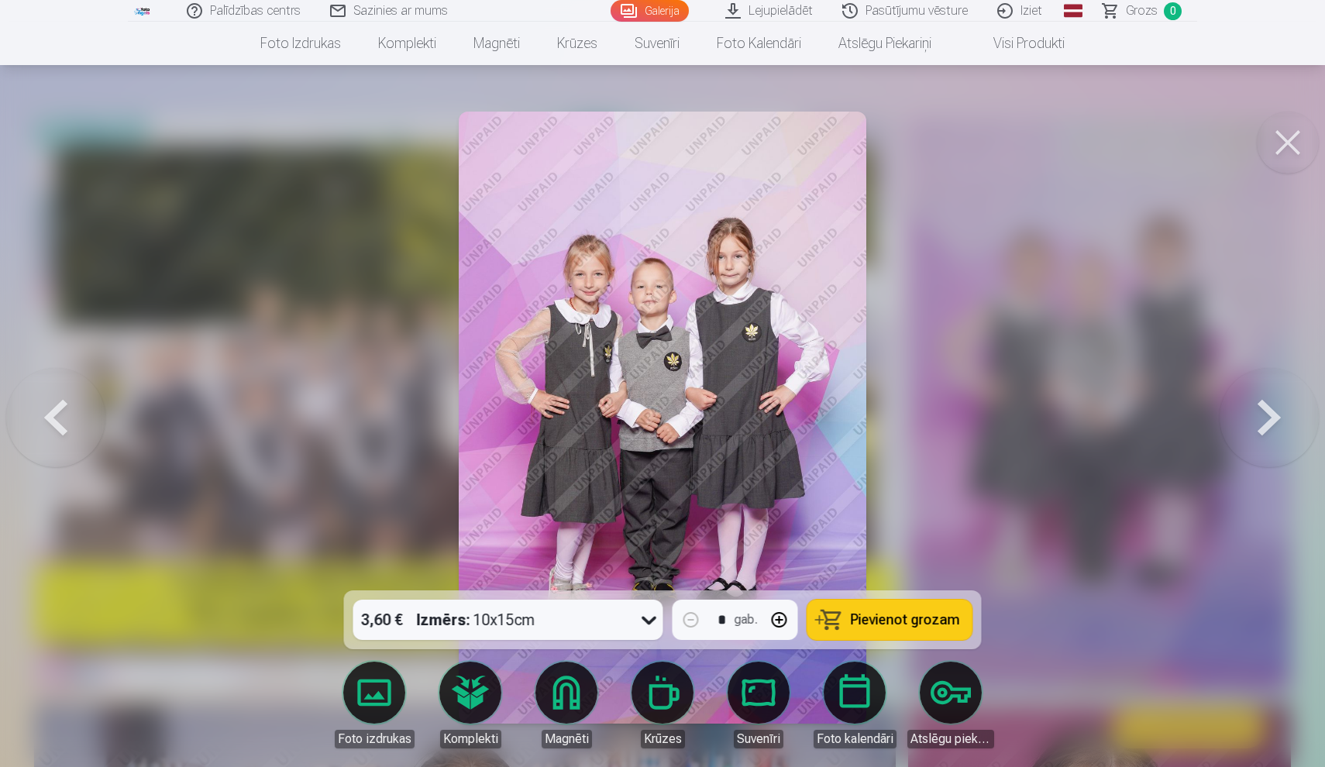
click at [1302, 142] on button at bounding box center [1288, 143] width 62 height 62
